Goal: Information Seeking & Learning: Learn about a topic

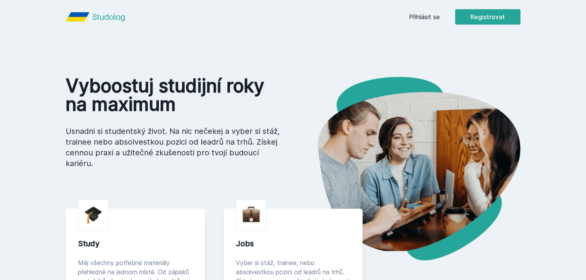
click at [439, 17] on link "Přihlásit se" at bounding box center [424, 16] width 31 height 9
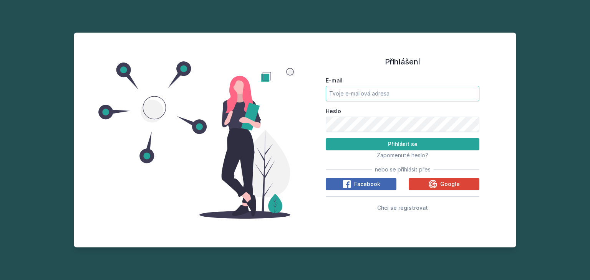
type input "[EMAIL_ADDRESS][DOMAIN_NAME]"
click at [424, 95] on input "[EMAIL_ADDRESS][DOMAIN_NAME]" at bounding box center [402, 93] width 154 height 15
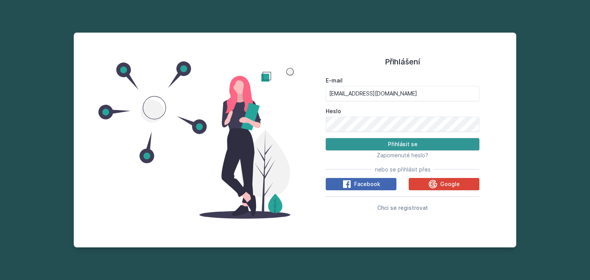
click at [352, 140] on button "Přihlásit se" at bounding box center [402, 144] width 154 height 12
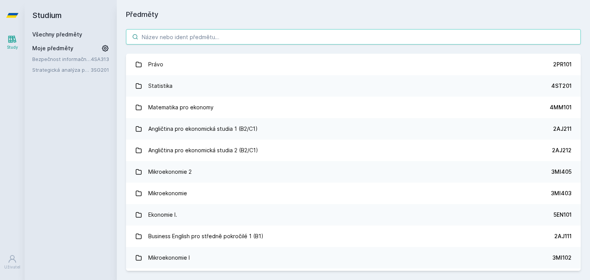
click at [175, 39] on input "search" at bounding box center [353, 36] width 454 height 15
click at [173, 37] on input "search" at bounding box center [353, 36] width 454 height 15
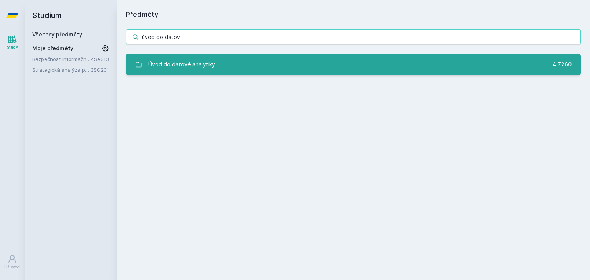
type input "úvod do datov"
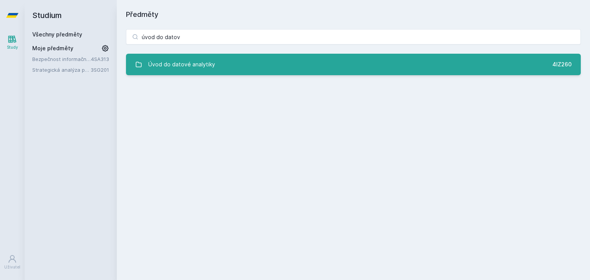
click at [221, 69] on link "Úvod do datové analytiky 4IZ260" at bounding box center [353, 64] width 454 height 21
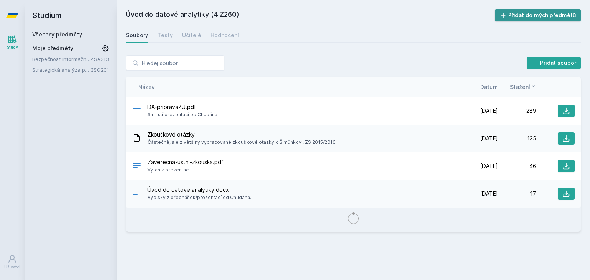
click at [551, 20] on button "Přidat do mých předmětů" at bounding box center [537, 15] width 86 height 12
click at [178, 38] on div "Soubory Testy Učitelé Hodnocení" at bounding box center [353, 35] width 454 height 15
click at [210, 35] on div "Hodnocení" at bounding box center [224, 35] width 28 height 8
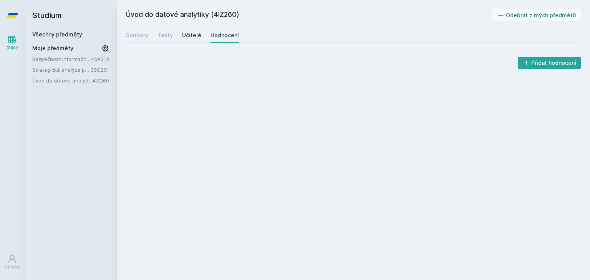
click at [192, 35] on div "Učitelé" at bounding box center [191, 35] width 19 height 8
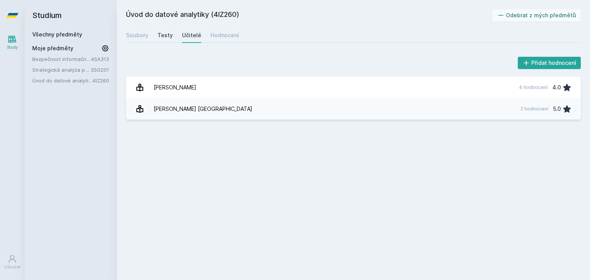
click at [164, 35] on div "Testy" at bounding box center [164, 35] width 15 height 8
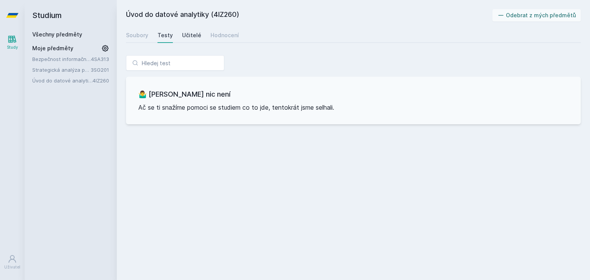
click at [183, 34] on div "Učitelé" at bounding box center [191, 35] width 19 height 8
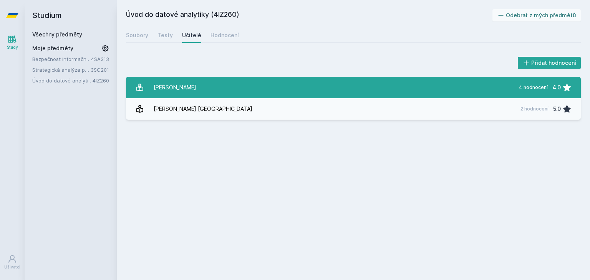
click at [198, 86] on link "[PERSON_NAME] 4 hodnocení 4.0" at bounding box center [353, 87] width 454 height 21
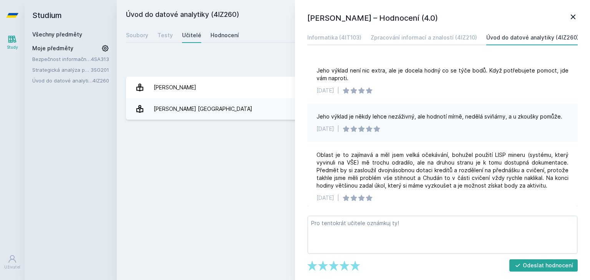
click at [228, 36] on div "Hodnocení" at bounding box center [224, 35] width 28 height 8
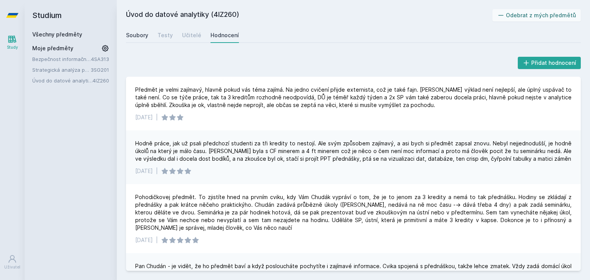
click at [138, 34] on div "Soubory" at bounding box center [137, 35] width 22 height 8
